Goal: Information Seeking & Learning: Learn about a topic

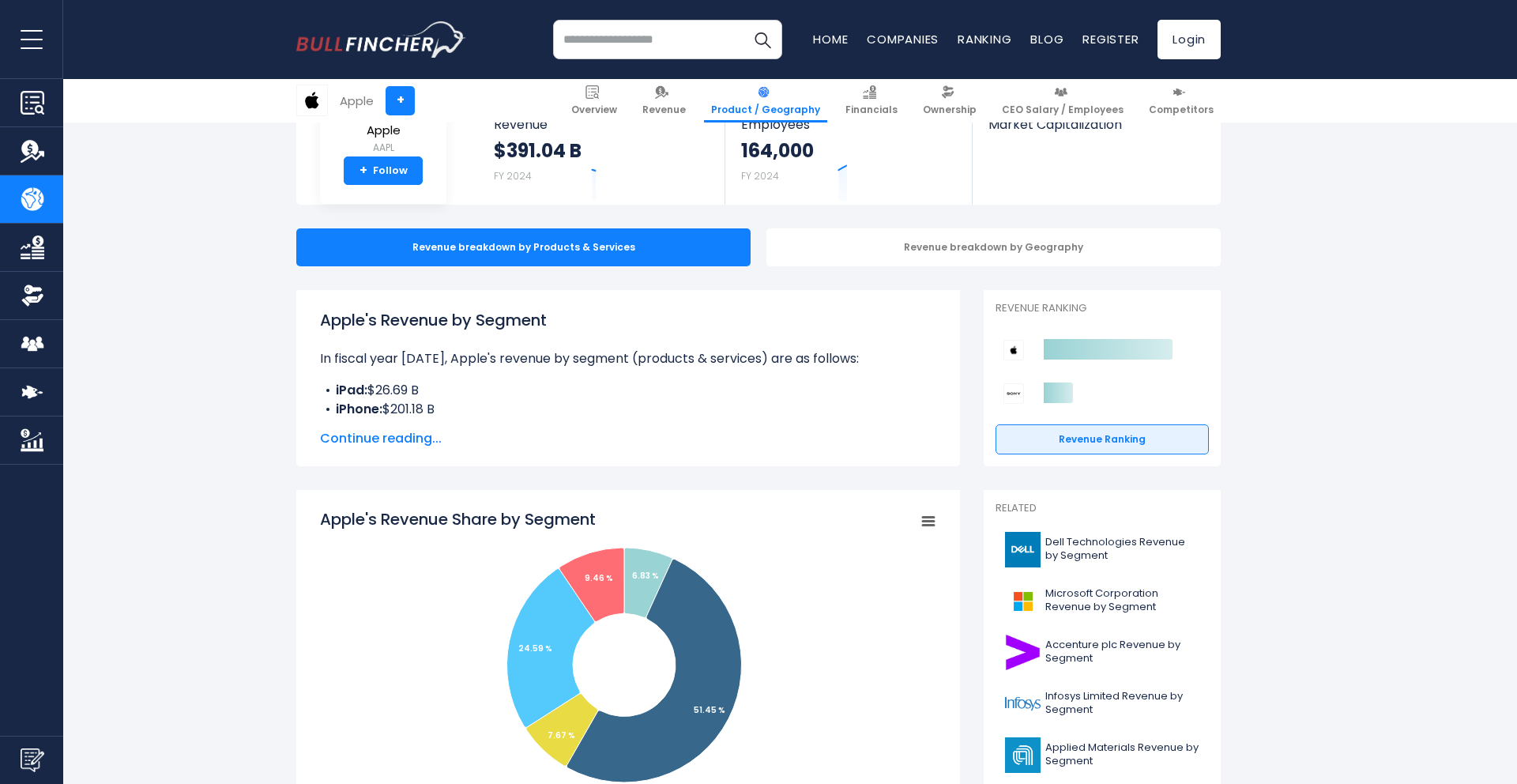
scroll to position [195, 0]
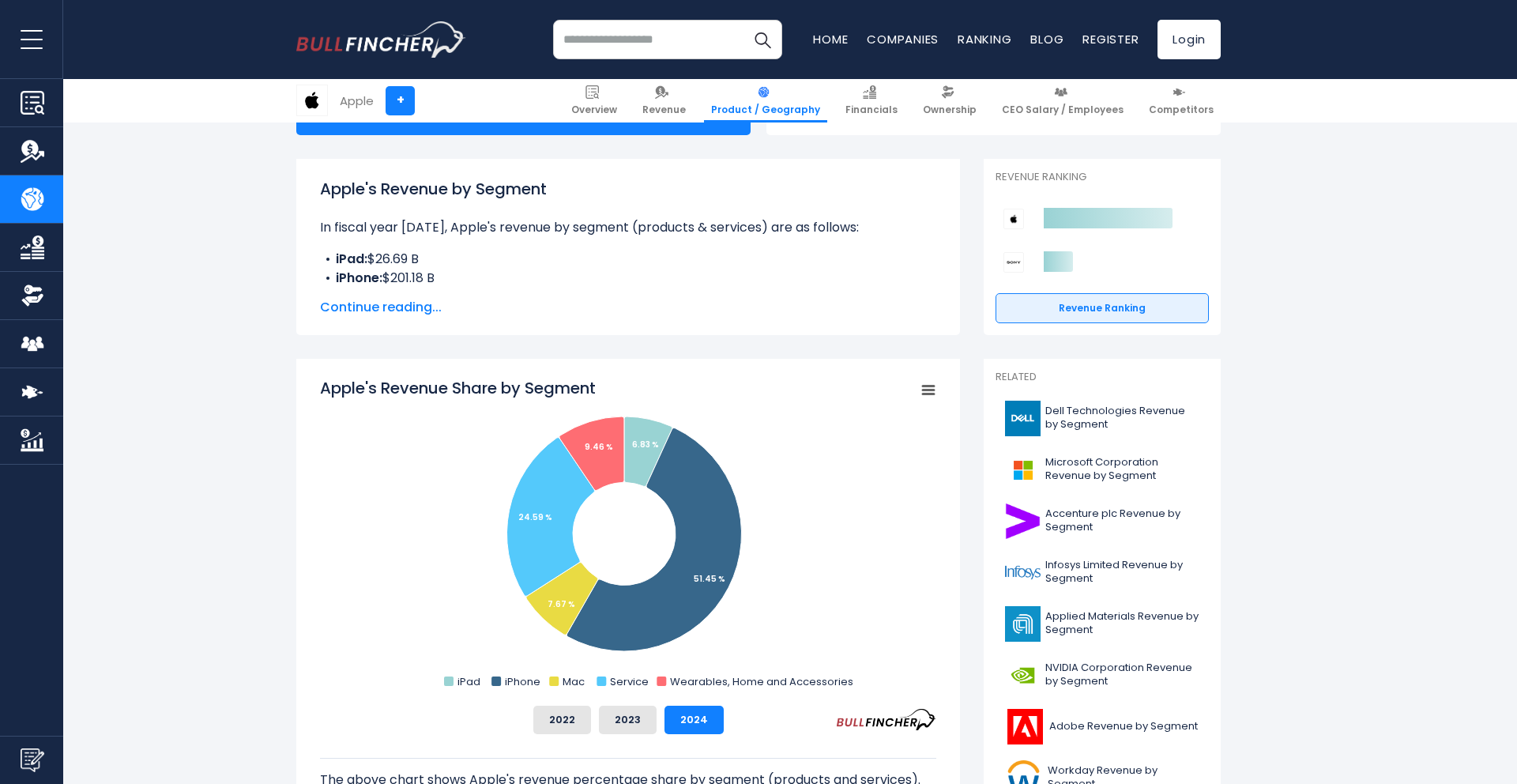
click at [423, 306] on span "Continue reading..." at bounding box center [628, 307] width 617 height 19
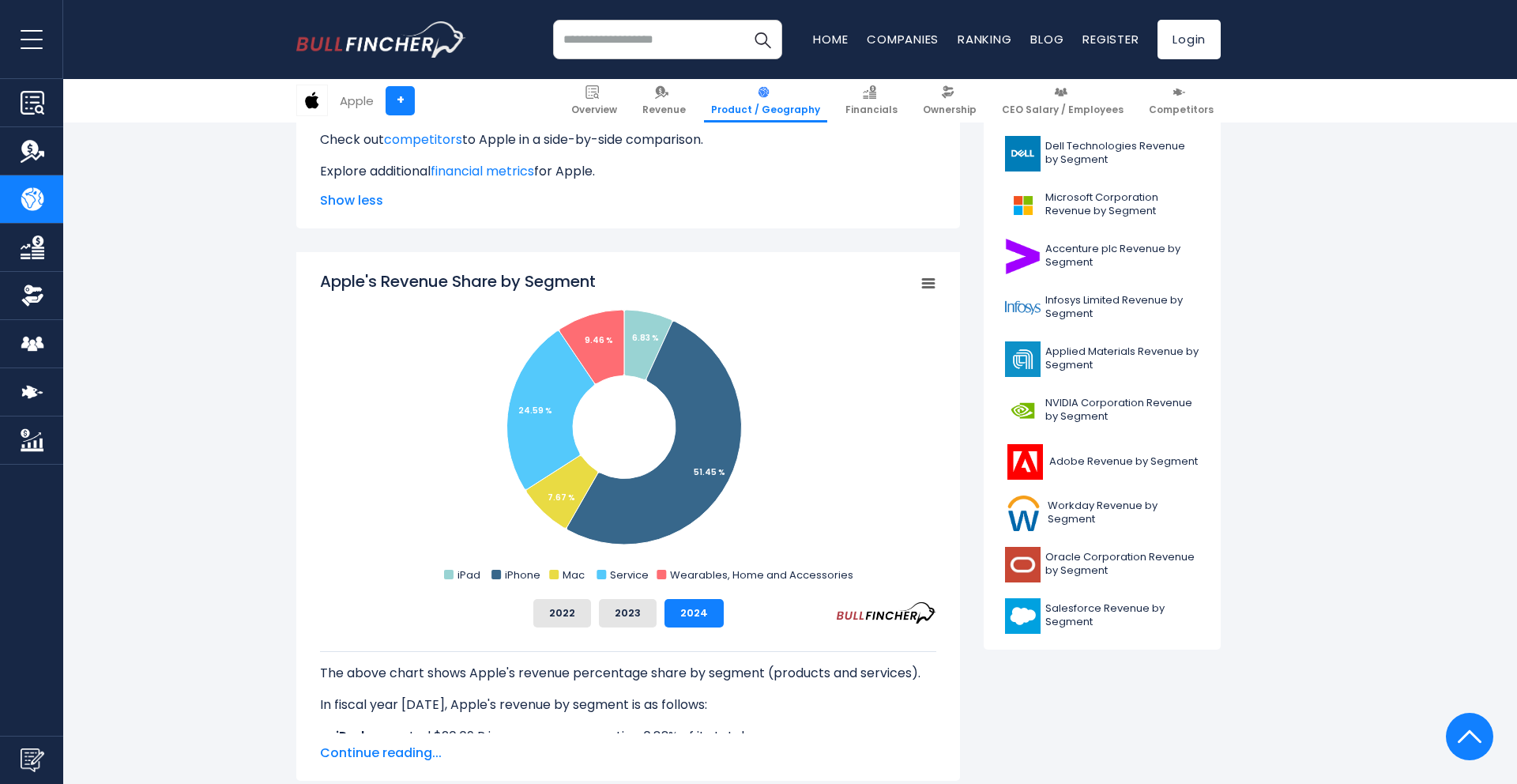
scroll to position [504, 0]
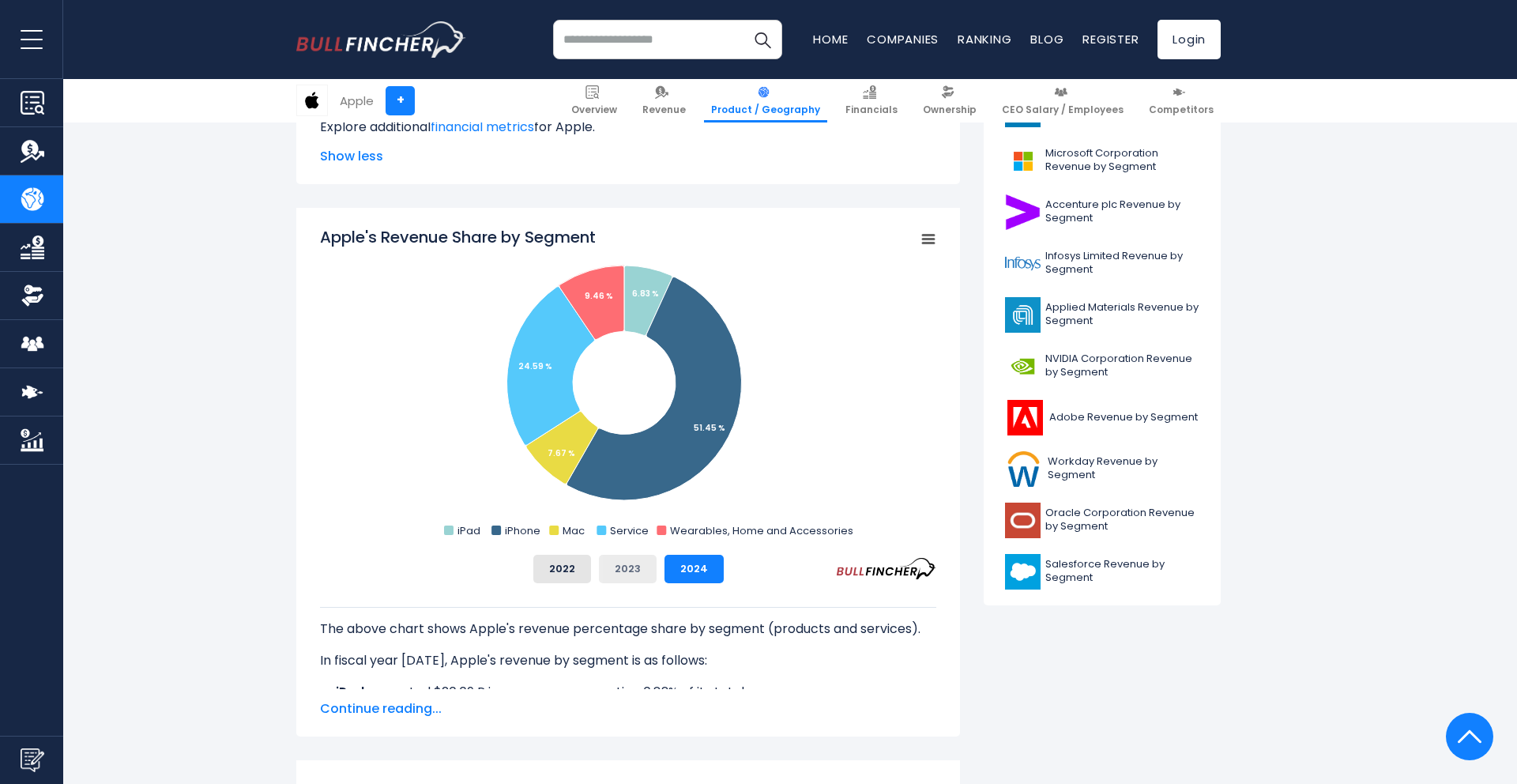
click at [628, 577] on button "2023" at bounding box center [628, 570] width 58 height 29
click at [690, 570] on button "2024" at bounding box center [694, 570] width 59 height 29
click at [542, 574] on button "2022" at bounding box center [562, 570] width 58 height 29
click at [637, 573] on button "2023" at bounding box center [628, 570] width 58 height 29
click at [675, 571] on button "2024" at bounding box center [694, 570] width 59 height 29
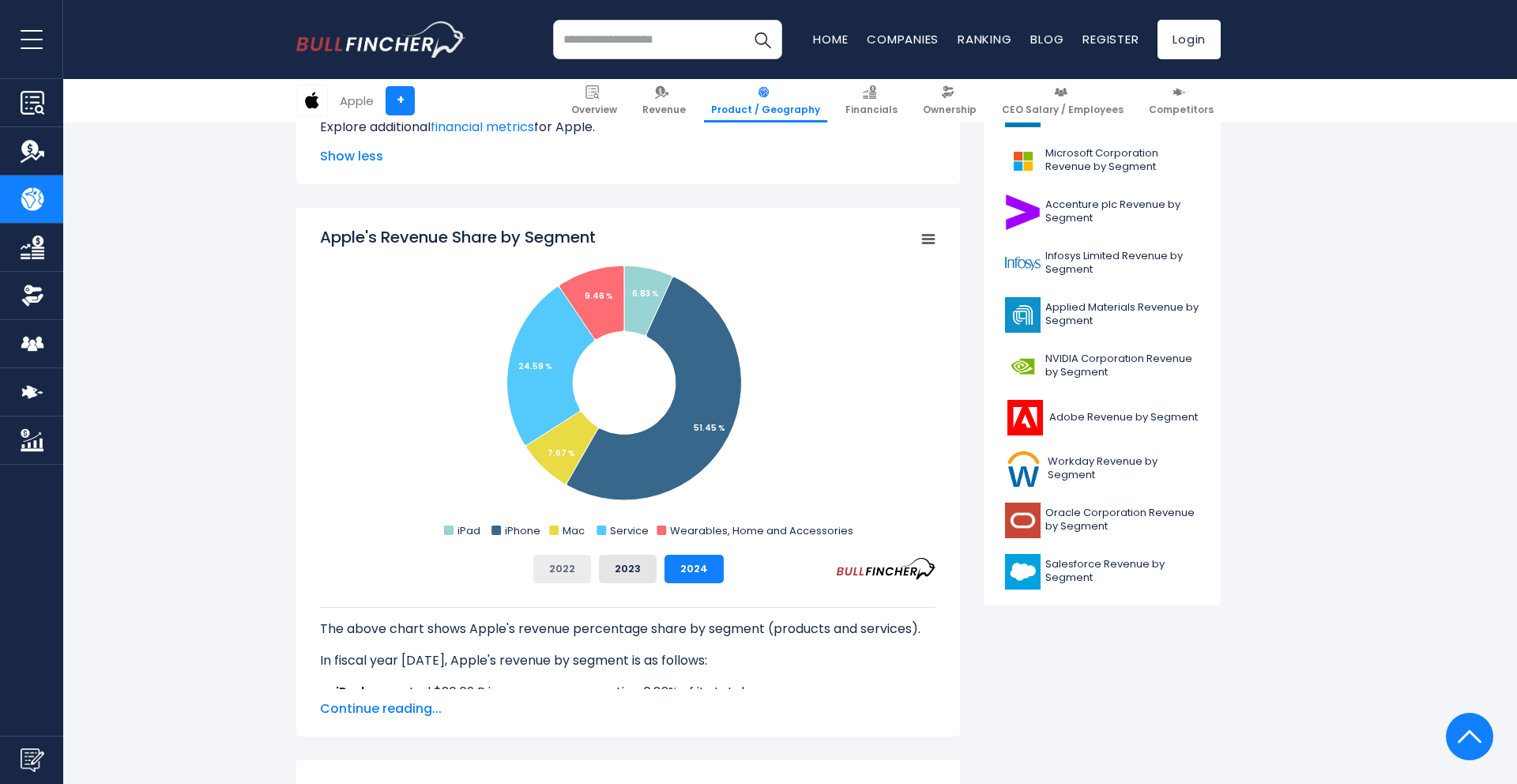
click at [582, 570] on button "2022" at bounding box center [562, 570] width 58 height 29
click at [610, 568] on button "2023" at bounding box center [628, 570] width 58 height 29
click at [685, 570] on button "2024" at bounding box center [694, 570] width 59 height 29
click at [564, 570] on button "2022" at bounding box center [562, 570] width 58 height 29
click at [623, 572] on button "2023" at bounding box center [628, 570] width 58 height 29
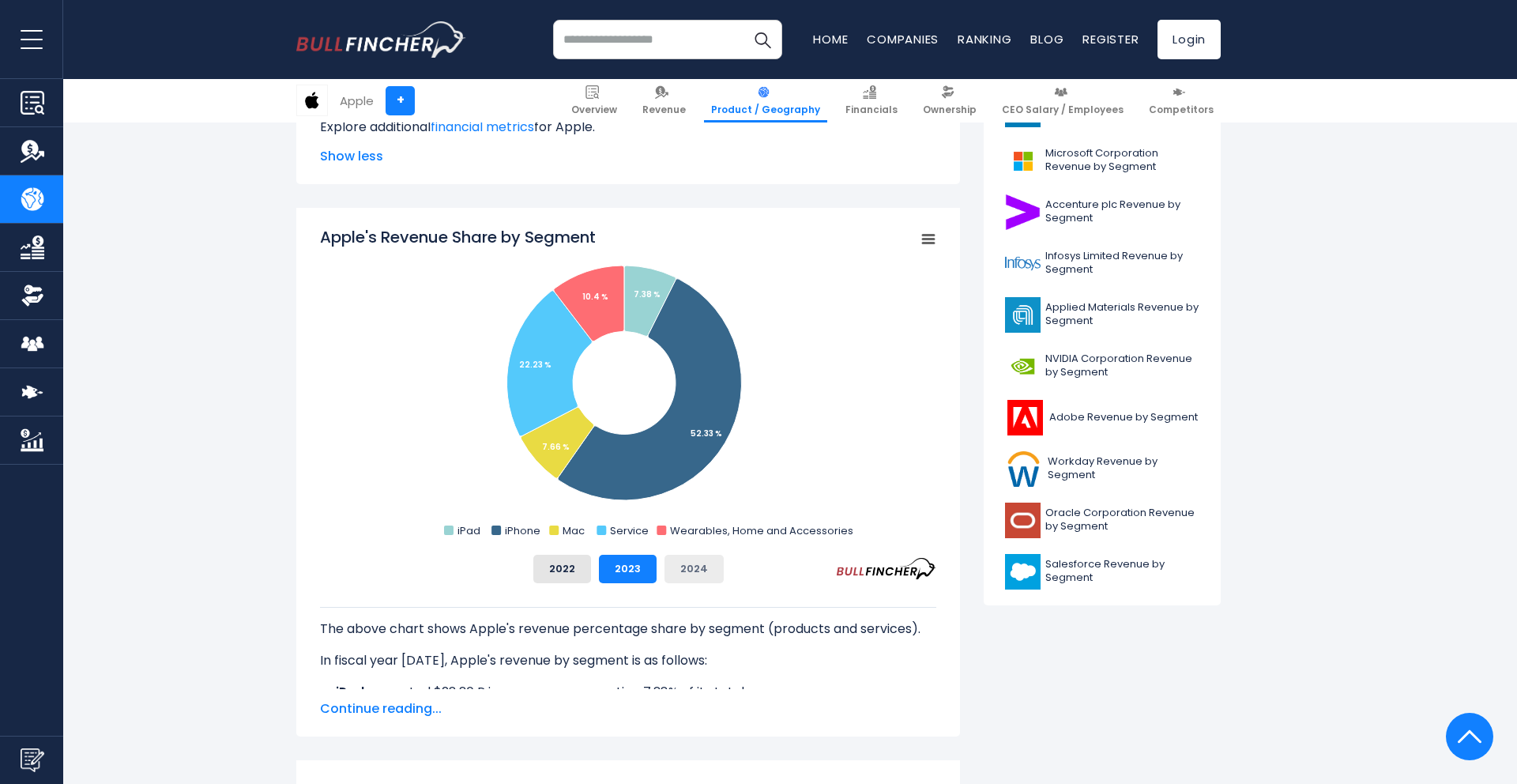
click at [672, 570] on button "2024" at bounding box center [694, 570] width 59 height 29
click at [563, 574] on button "2022" at bounding box center [562, 570] width 58 height 29
click at [613, 570] on button "2023" at bounding box center [628, 570] width 58 height 29
click at [677, 570] on button "2024" at bounding box center [694, 570] width 59 height 29
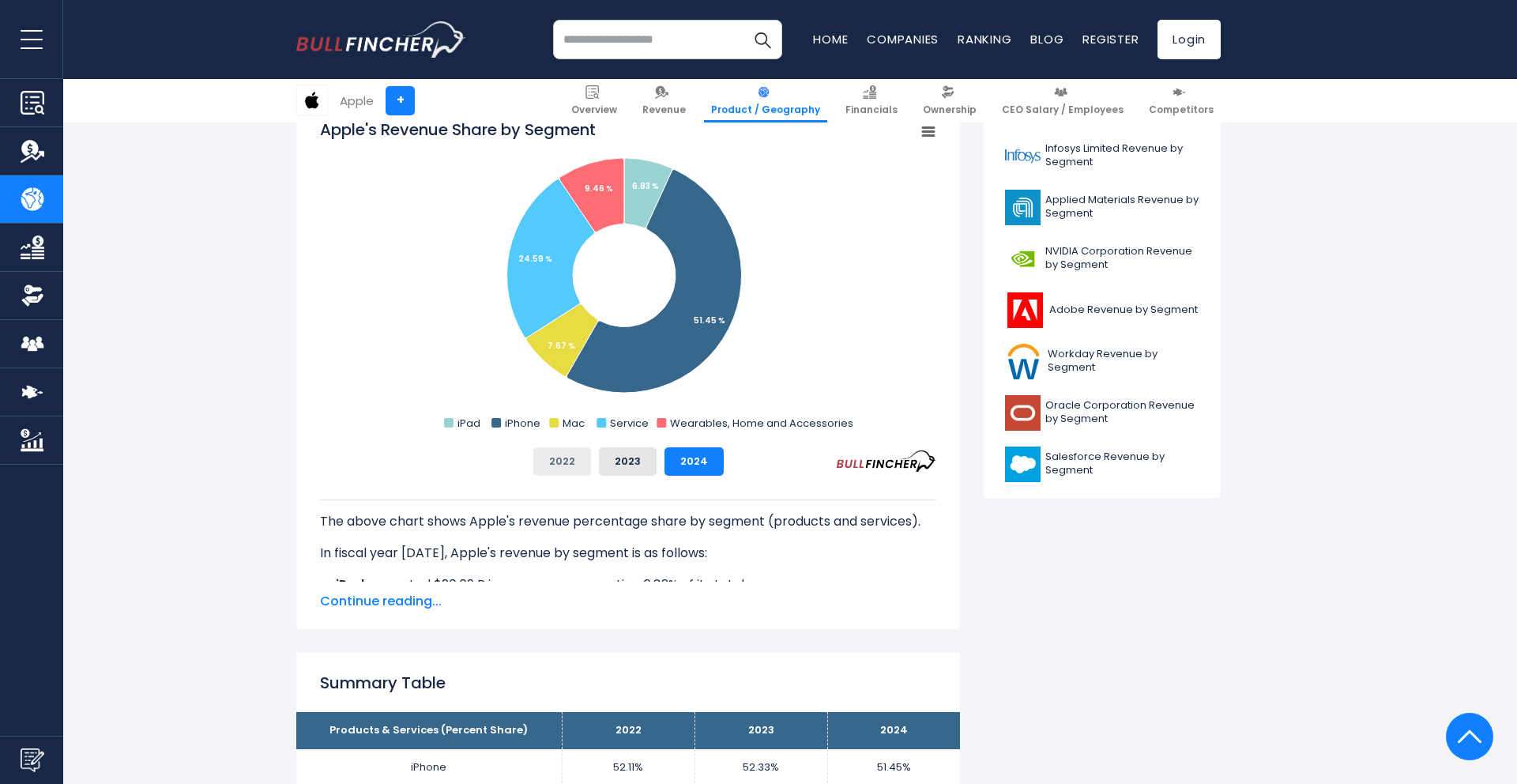
scroll to position [615, 0]
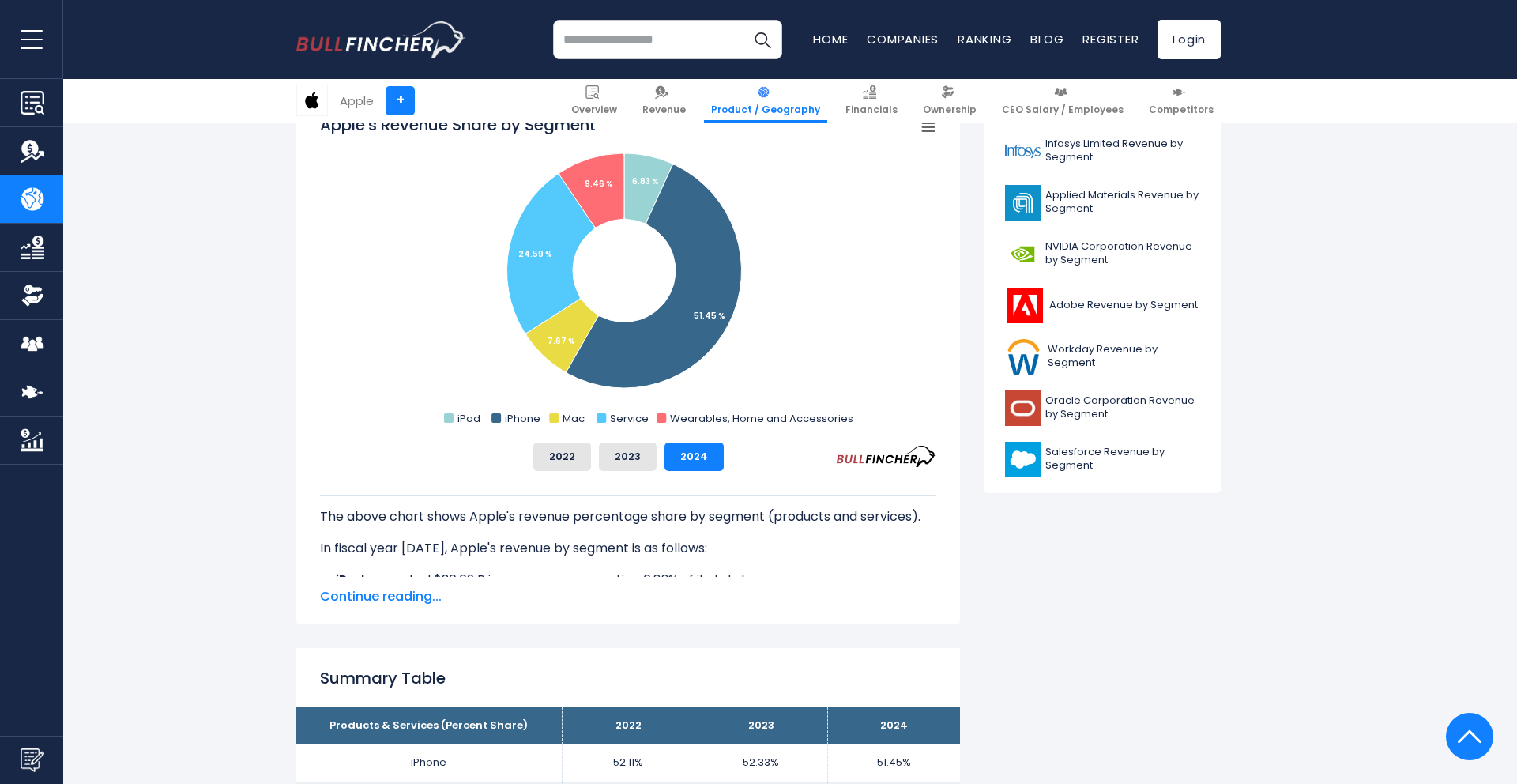
click at [372, 597] on span "Continue reading..." at bounding box center [628, 596] width 617 height 19
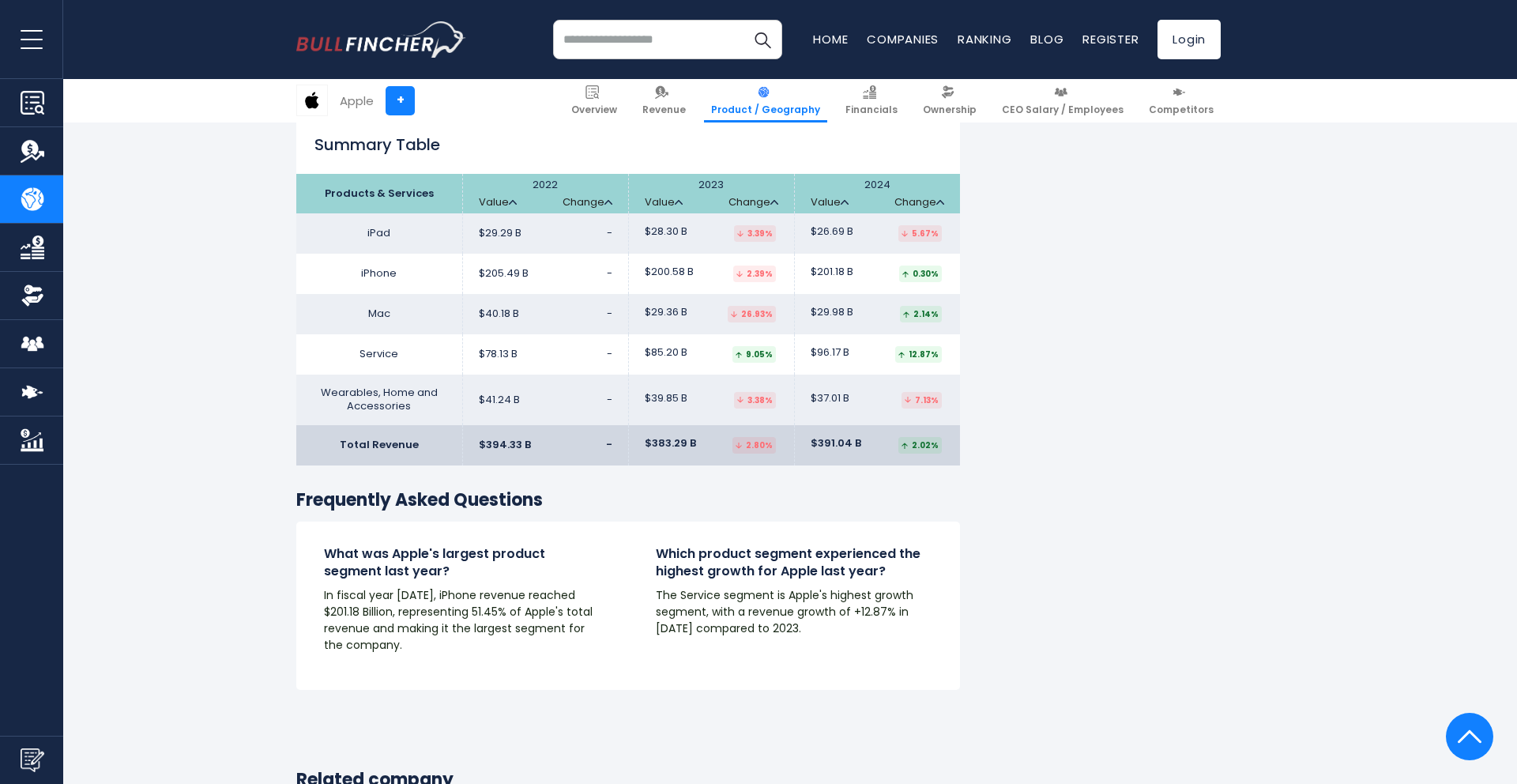
scroll to position [2730, 0]
